Goal: Information Seeking & Learning: Understand process/instructions

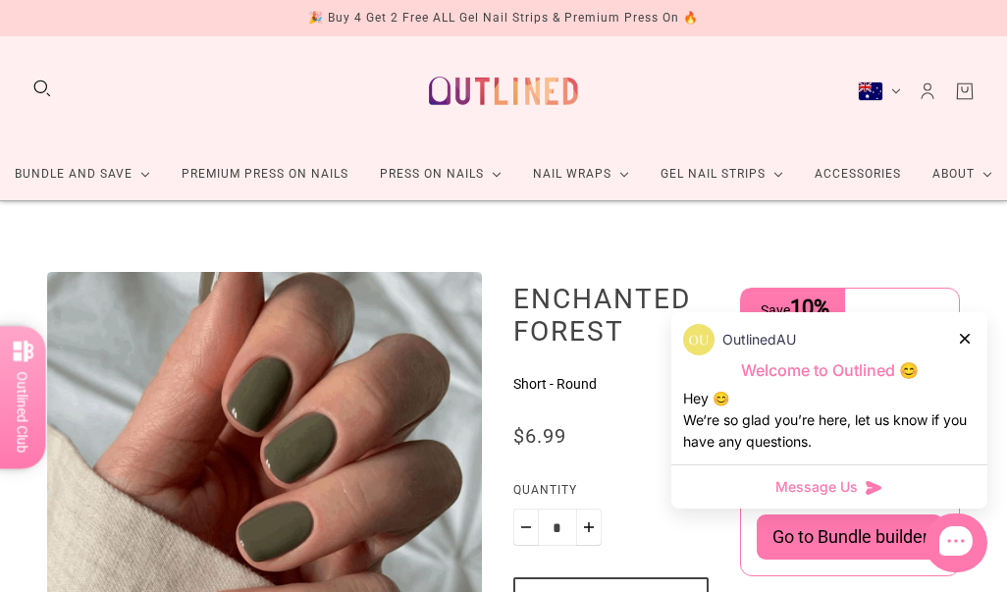
scroll to position [9, 0]
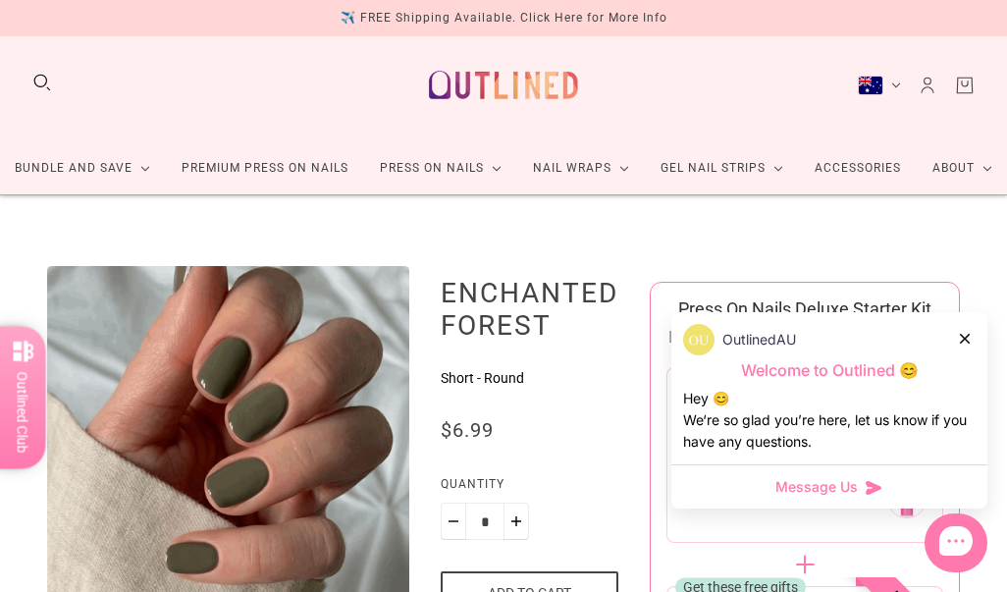
click at [983, 166] on link "About" at bounding box center [962, 168] width 91 height 52
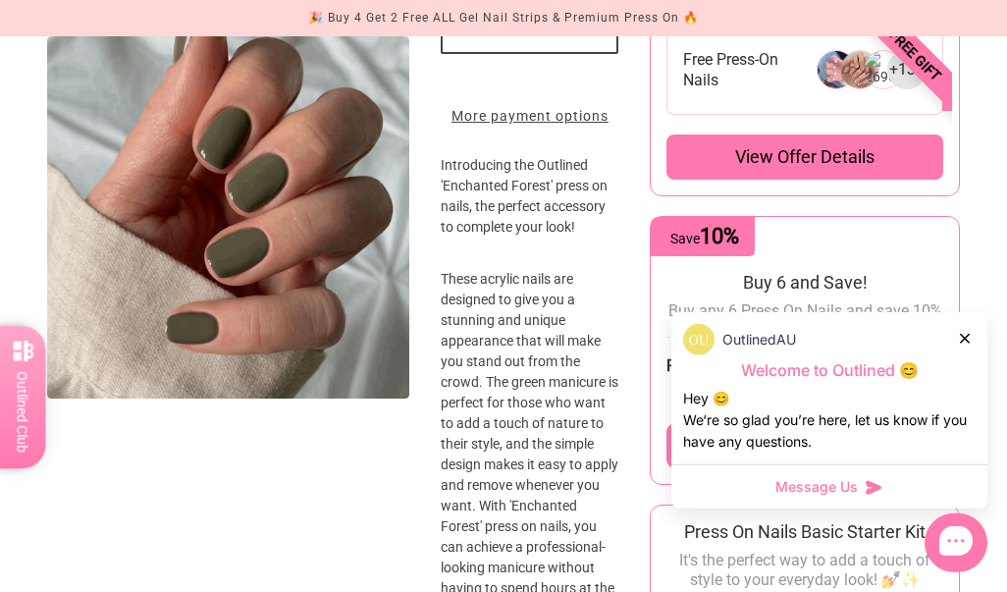
scroll to position [572, 0]
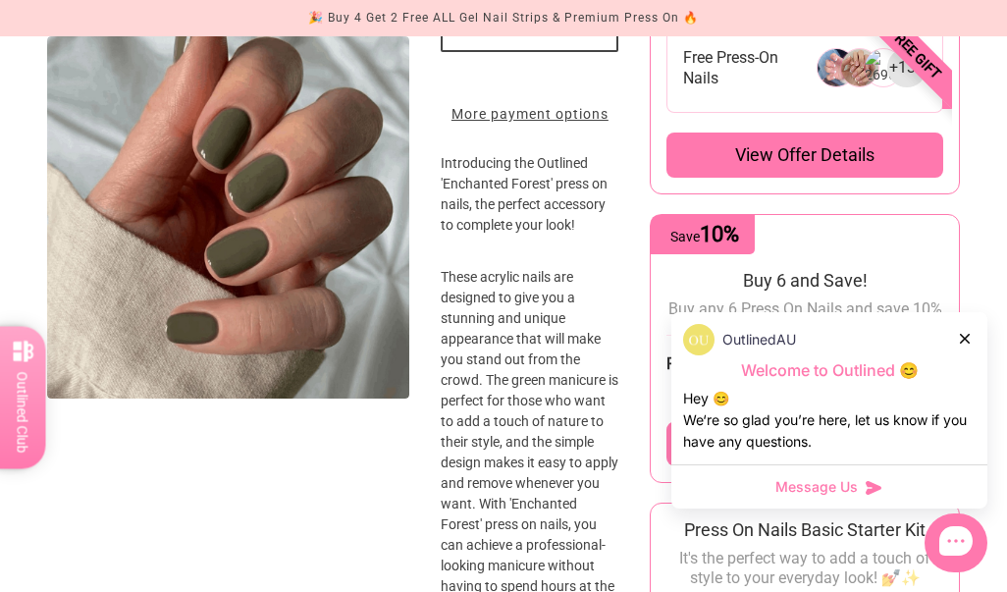
click at [970, 344] on icon at bounding box center [965, 339] width 10 height 10
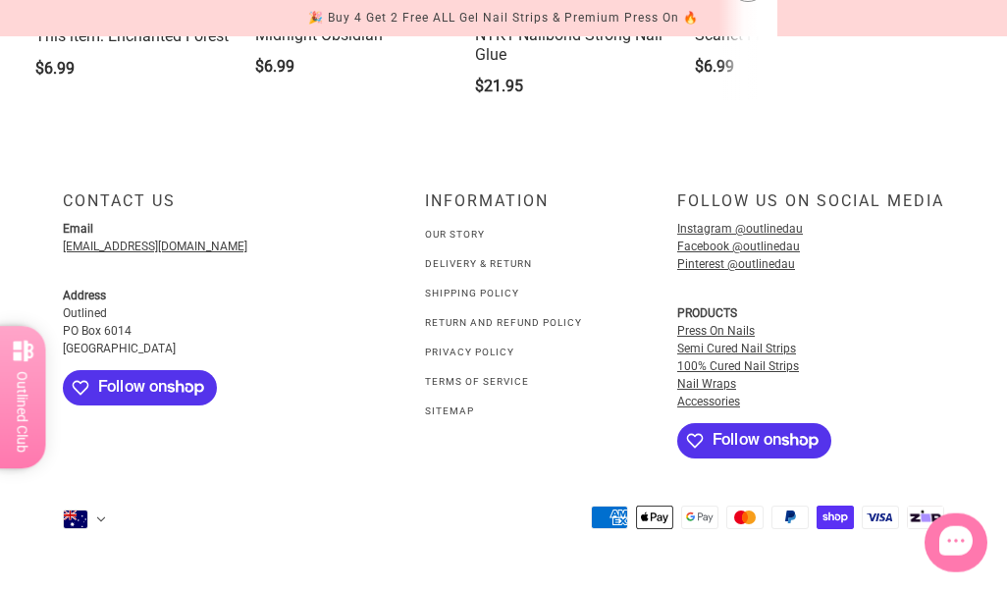
scroll to position [3033, 0]
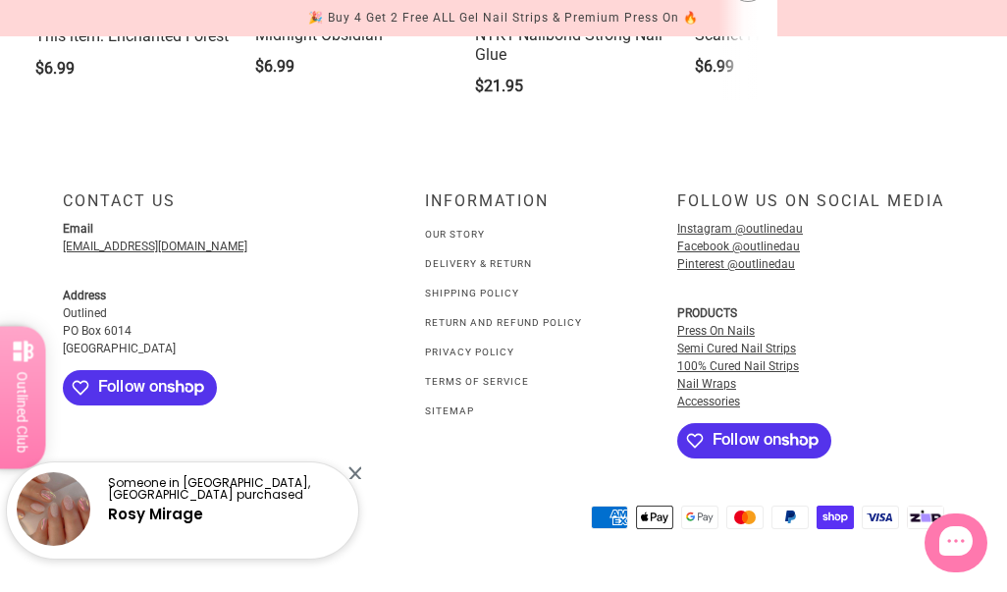
click at [439, 240] on link "Our Story" at bounding box center [455, 234] width 60 height 11
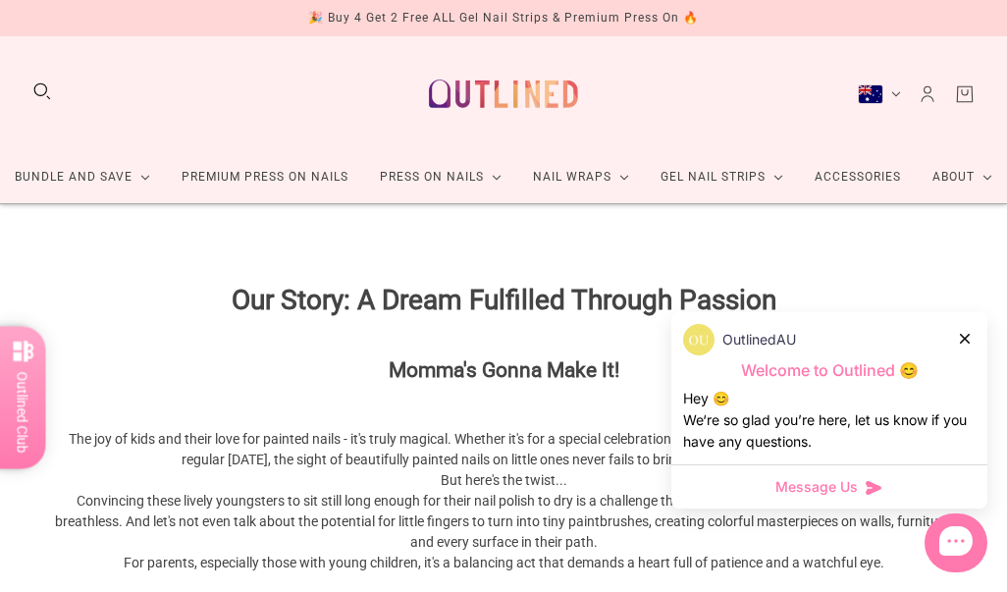
click at [247, 179] on link "Premium Press On Nails" at bounding box center [265, 177] width 198 height 52
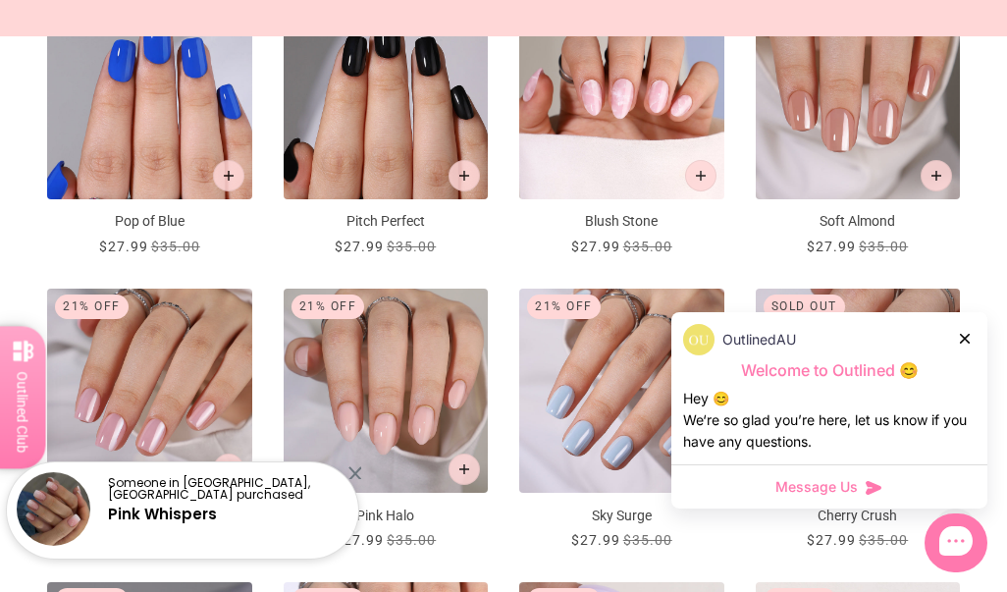
scroll to position [996, 0]
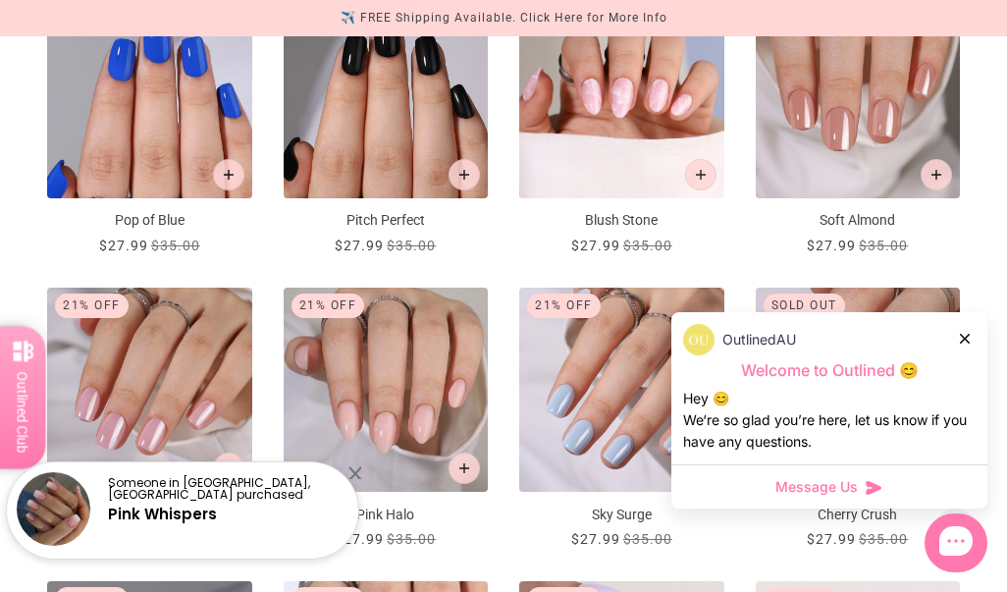
click at [619, 383] on img "Sky Surge" at bounding box center [621, 390] width 205 height 205
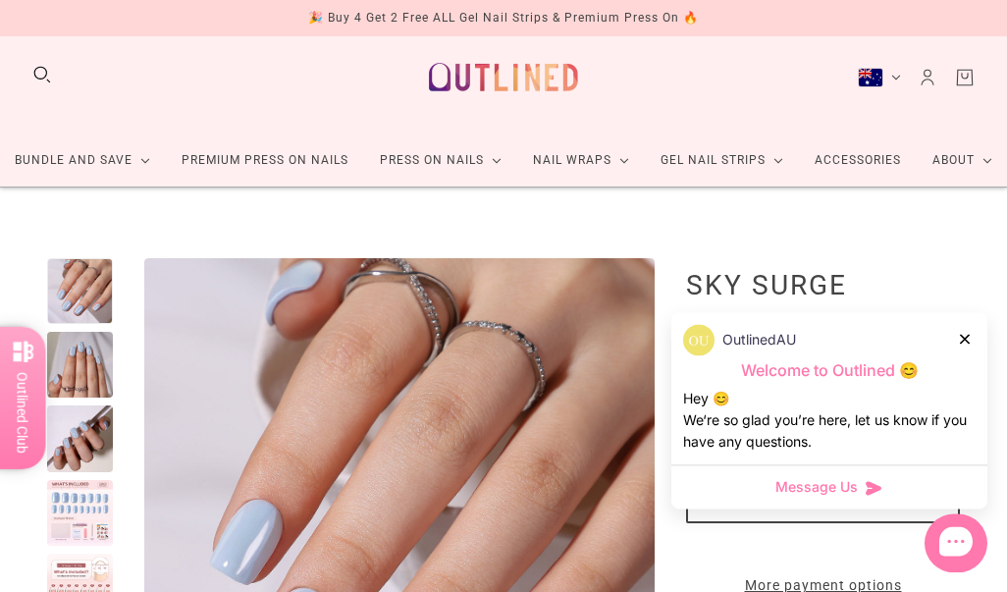
scroll to position [17, 0]
click at [95, 496] on div at bounding box center [80, 513] width 66 height 66
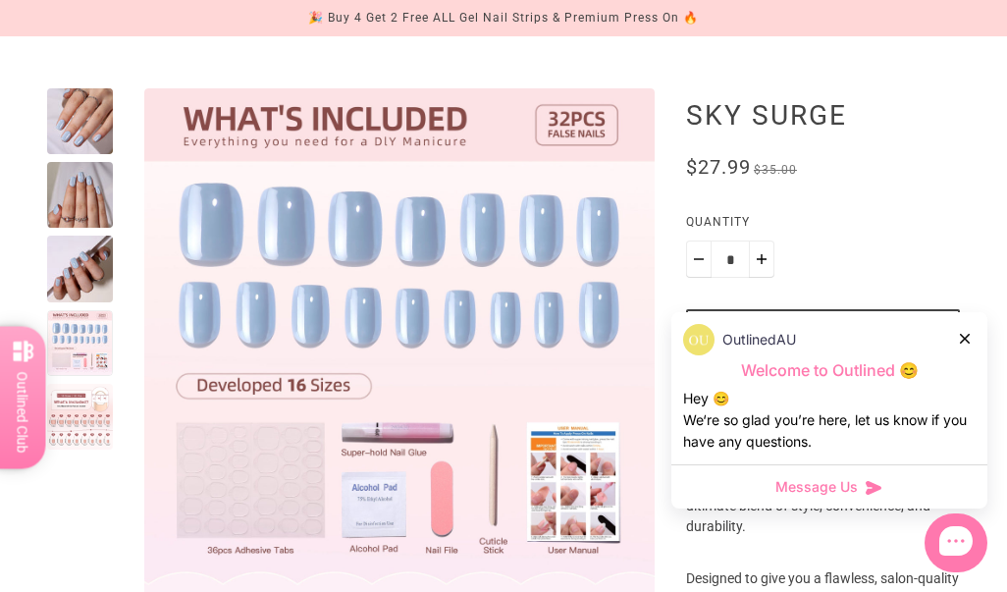
scroll to position [240, 0]
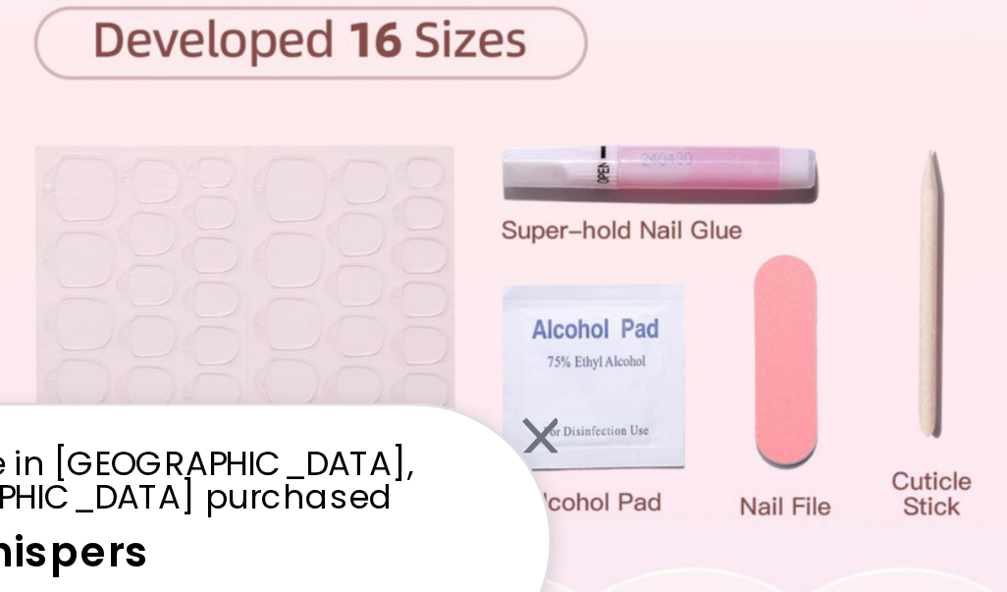
click at [349, 466] on div at bounding box center [355, 472] width 13 height 13
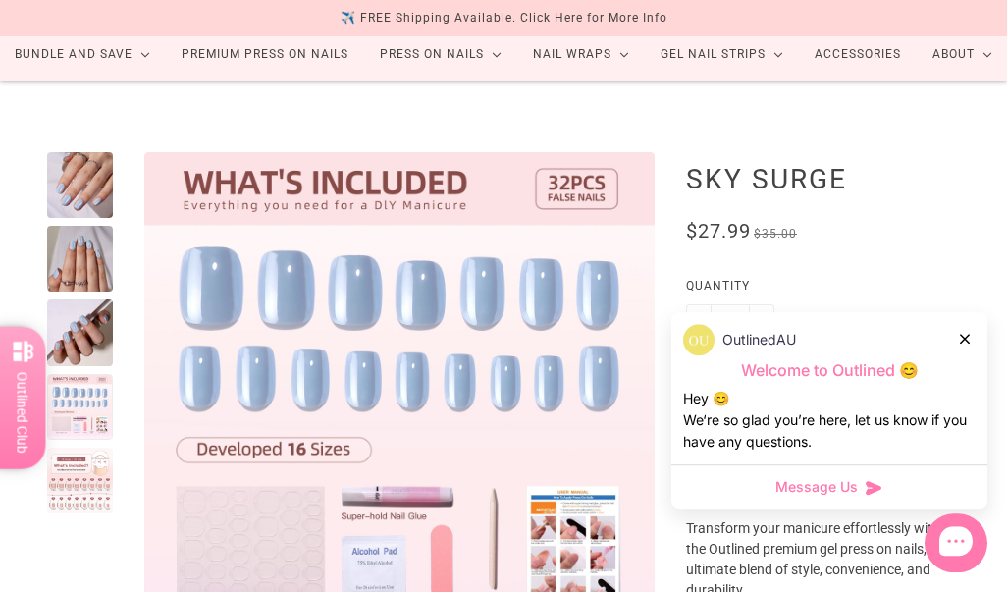
scroll to position [0, 0]
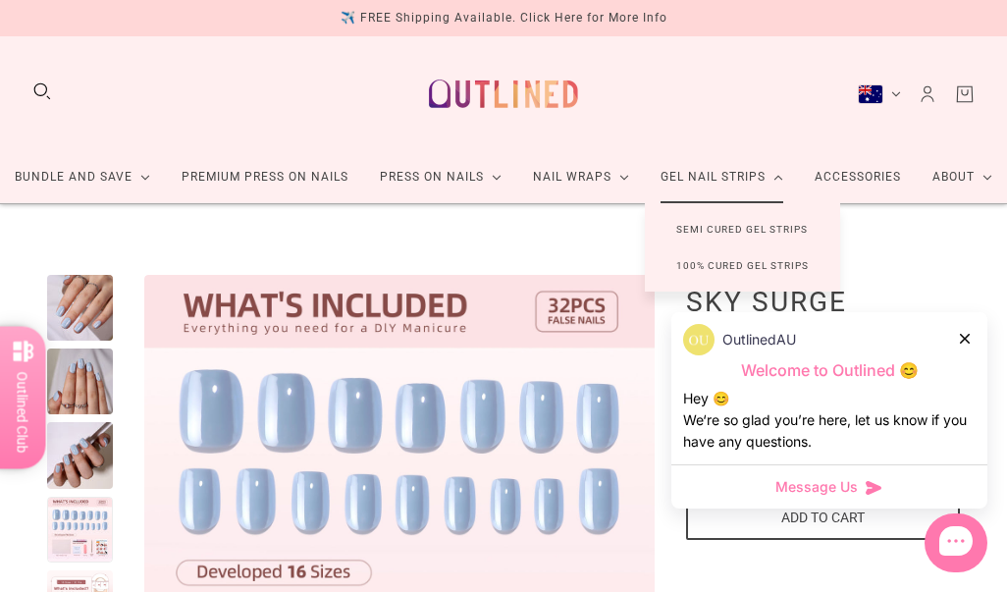
click at [718, 228] on link "Semi Cured Gel Strips" at bounding box center [742, 229] width 194 height 36
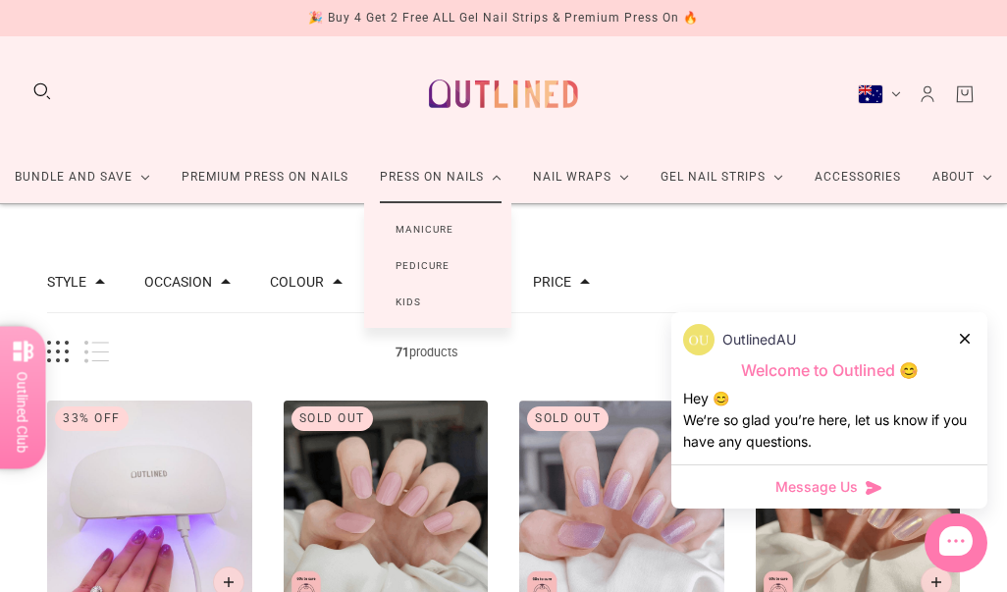
click at [429, 224] on link "Manicure" at bounding box center [424, 229] width 121 height 36
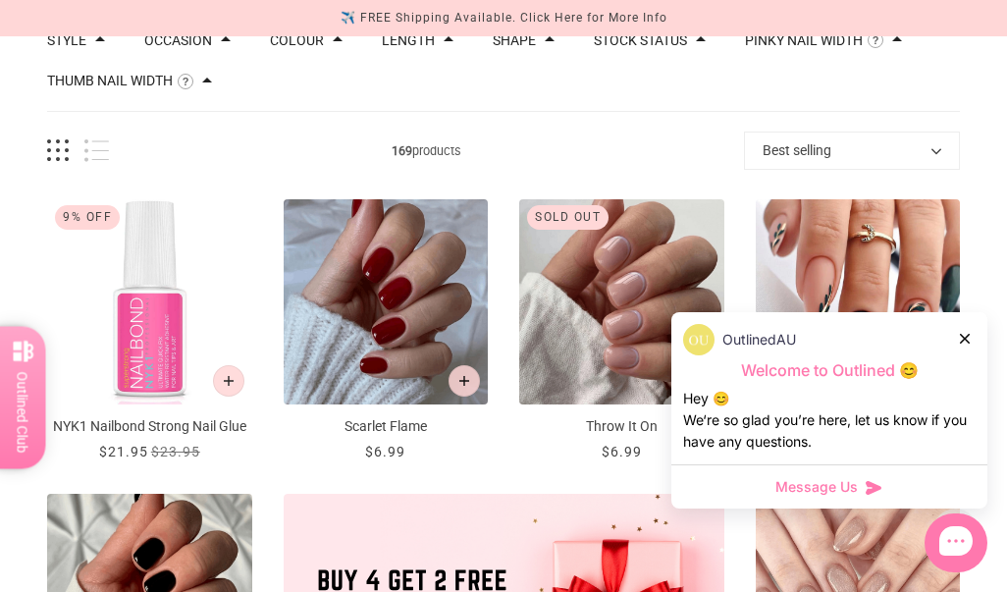
scroll to position [243, 0]
click at [391, 299] on img "Scarlet Flame" at bounding box center [386, 301] width 205 height 205
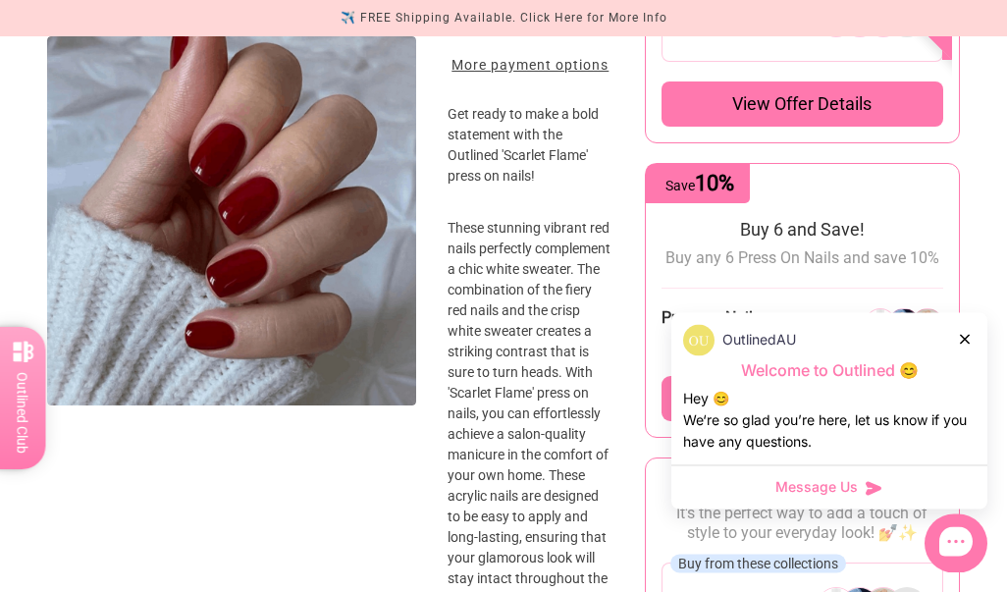
scroll to position [621, 0]
click at [967, 349] on div at bounding box center [966, 338] width 12 height 21
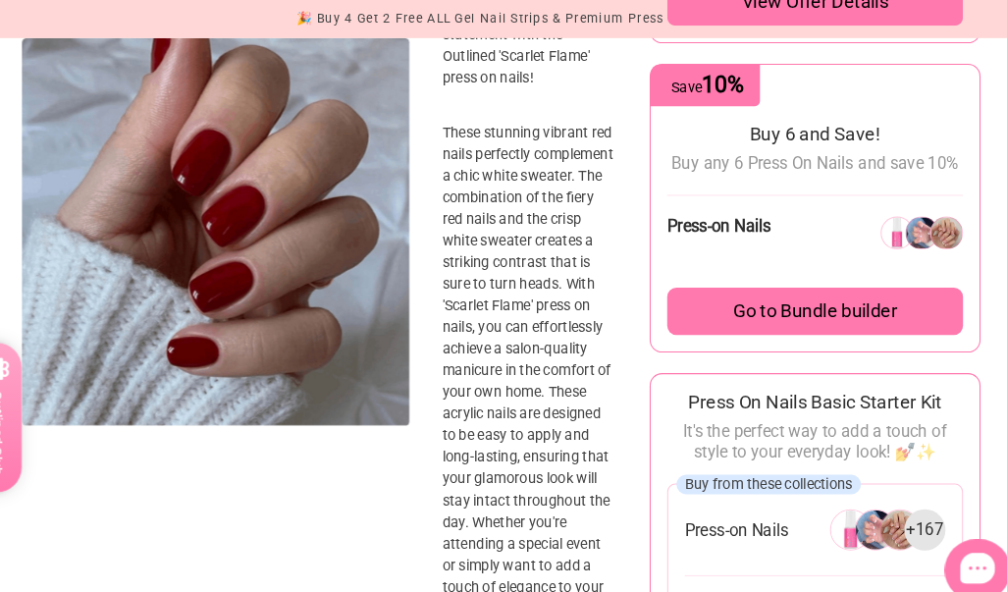
scroll to position [740, 6]
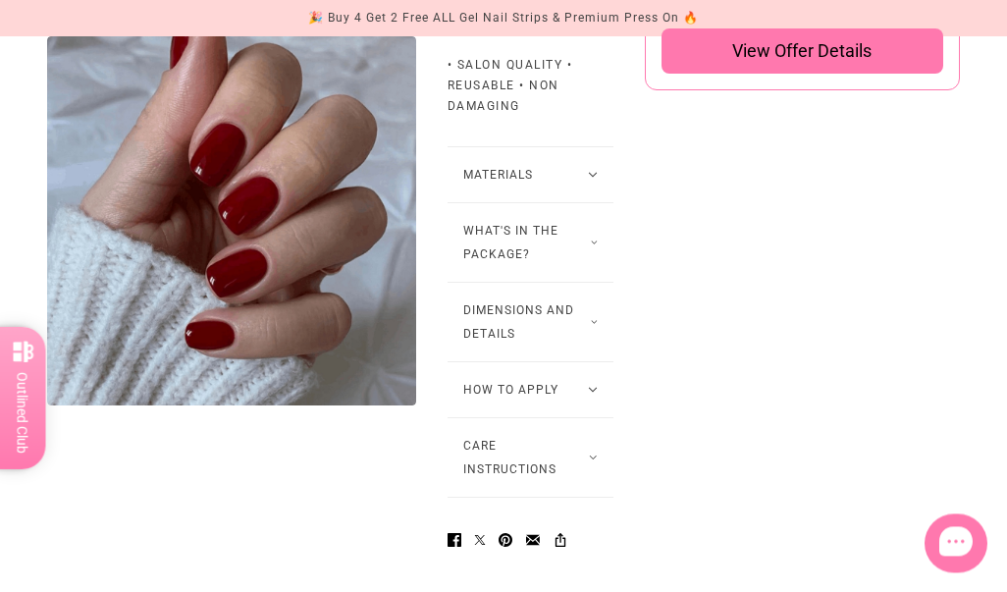
click at [580, 417] on button "How to Apply" at bounding box center [531, 389] width 166 height 55
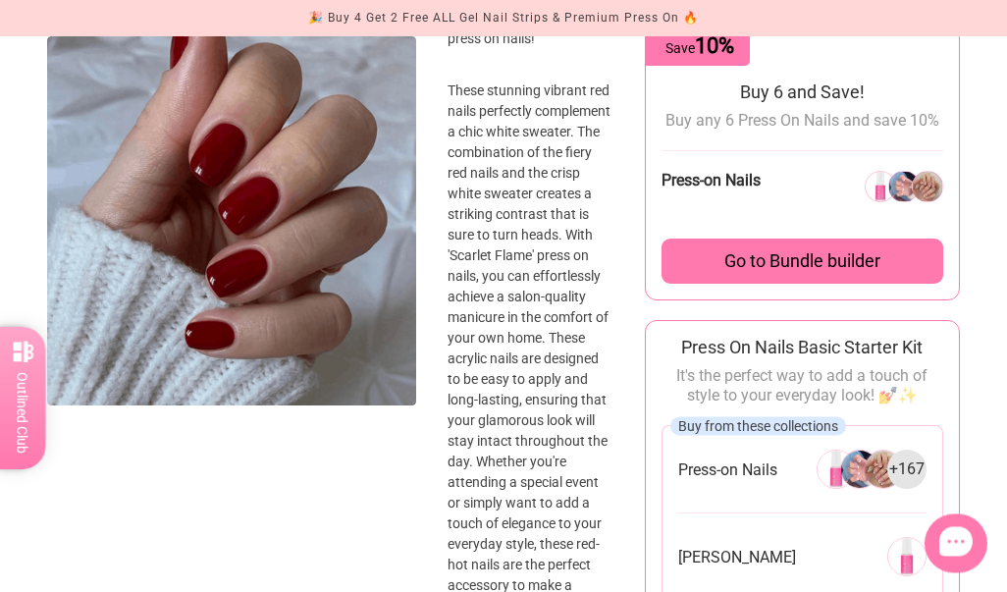
scroll to position [735, 0]
